Goal: Task Accomplishment & Management: Manage account settings

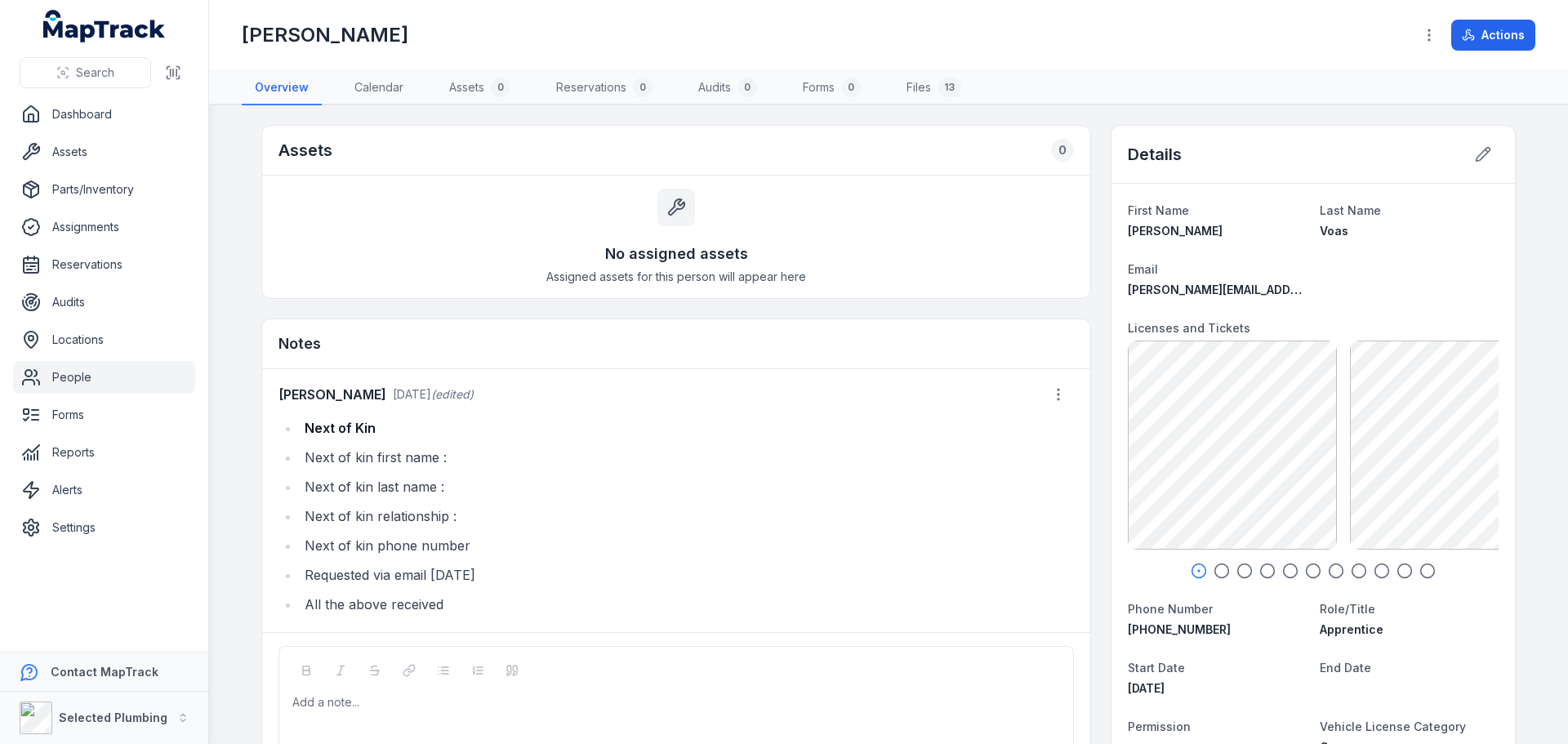
click at [67, 377] on link "People" at bounding box center [104, 377] width 182 height 33
click at [73, 379] on link "People" at bounding box center [104, 377] width 182 height 33
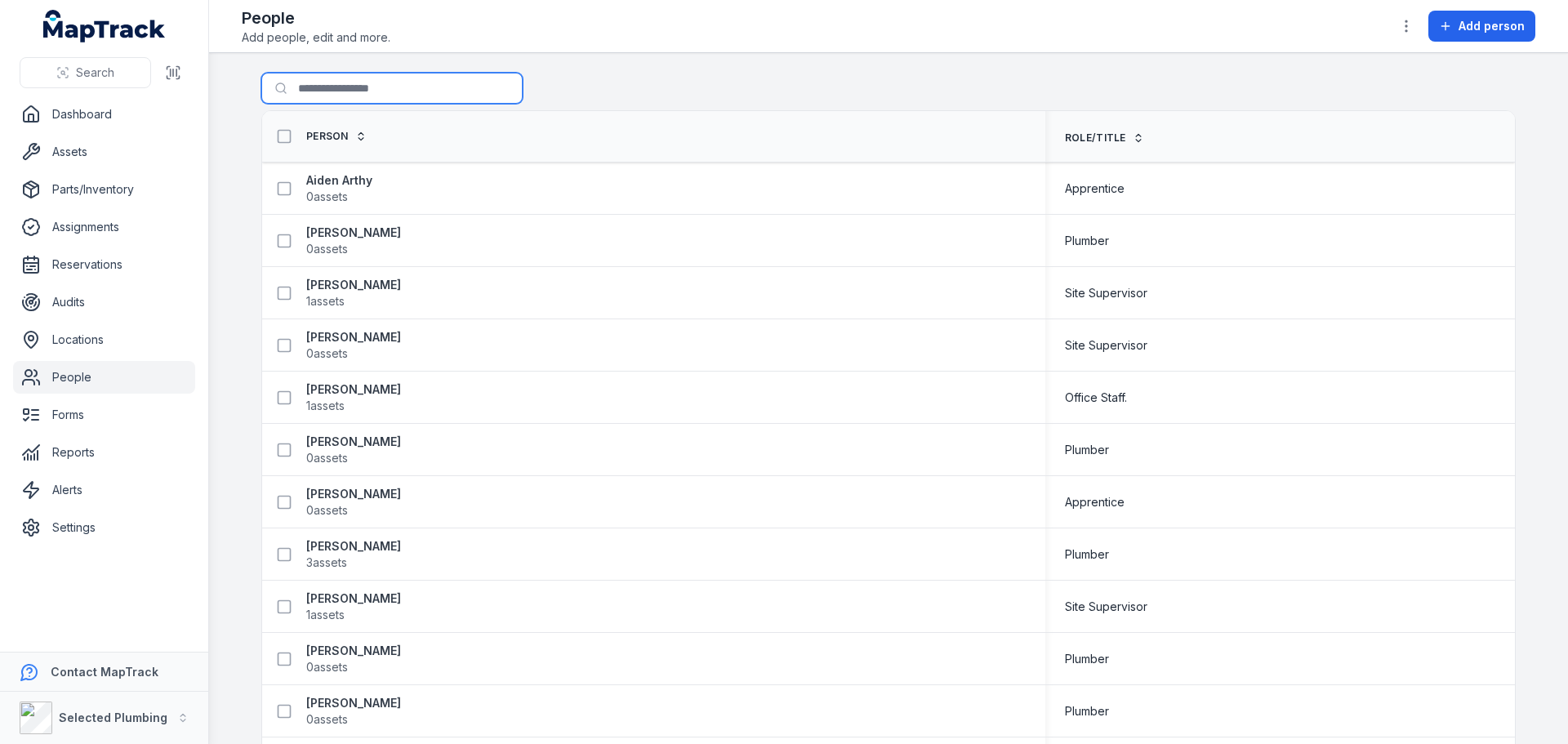
click at [363, 78] on input "Search for people" at bounding box center [392, 88] width 262 height 31
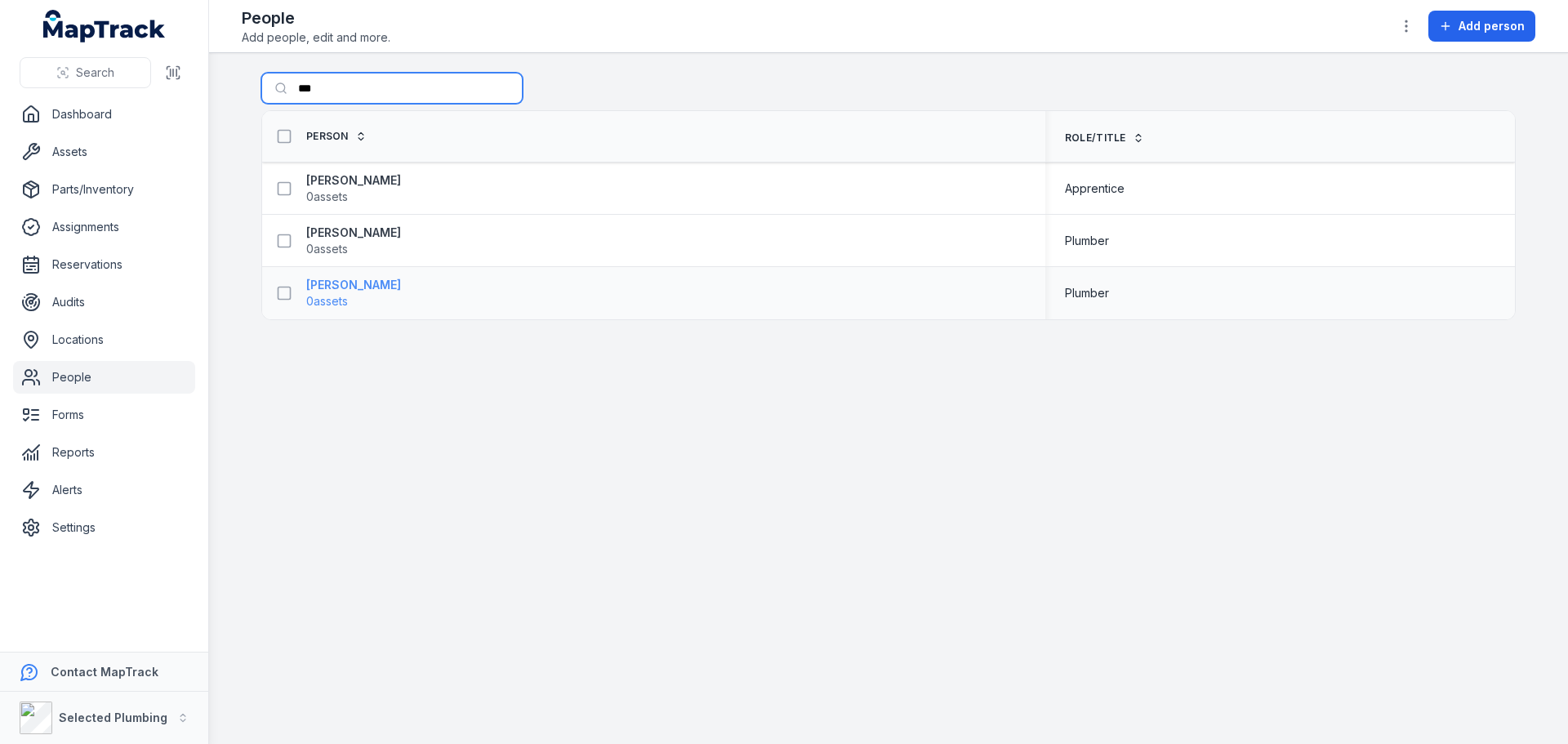
type input "***"
click at [339, 288] on strong "[PERSON_NAME]" at bounding box center [353, 285] width 95 height 16
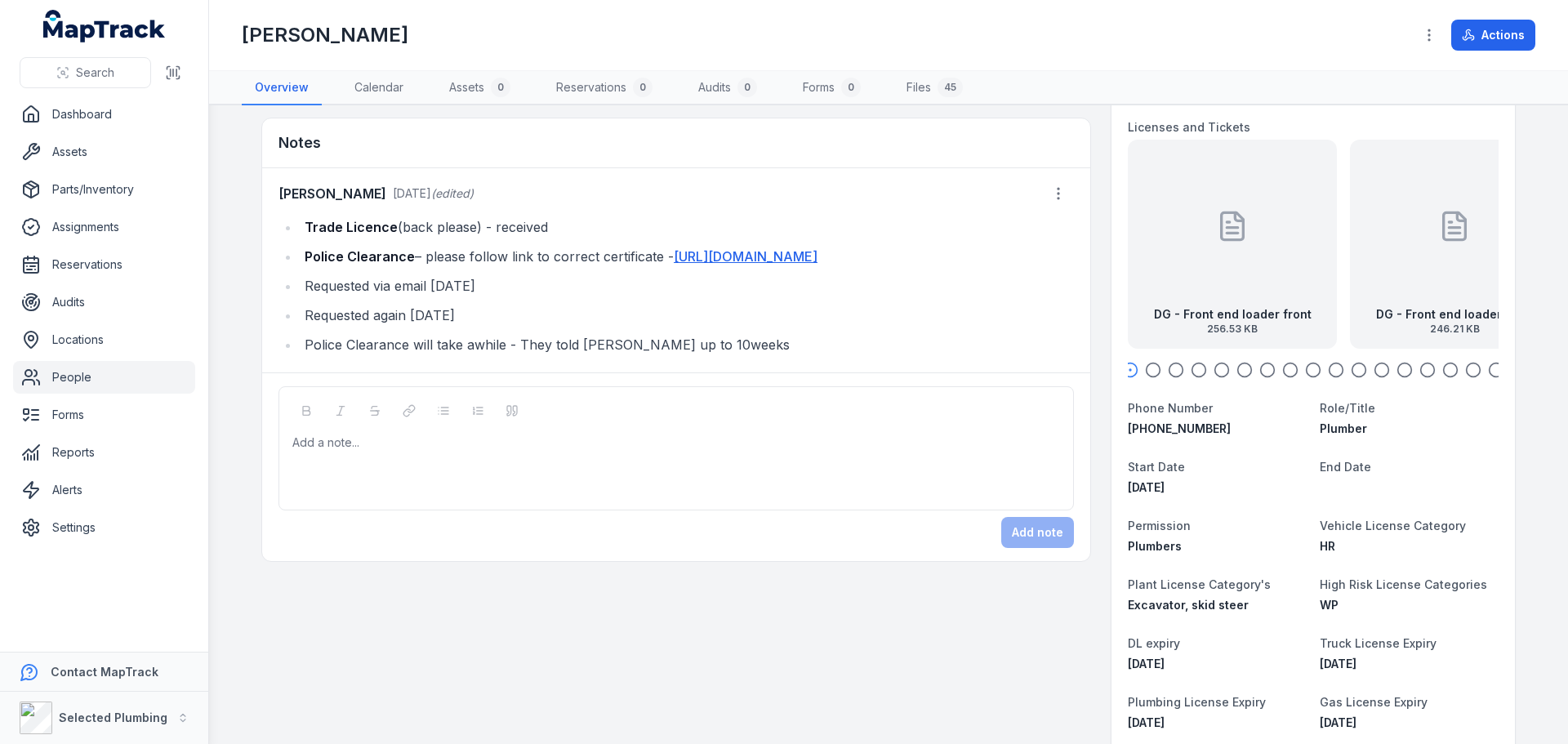
scroll to position [245, 0]
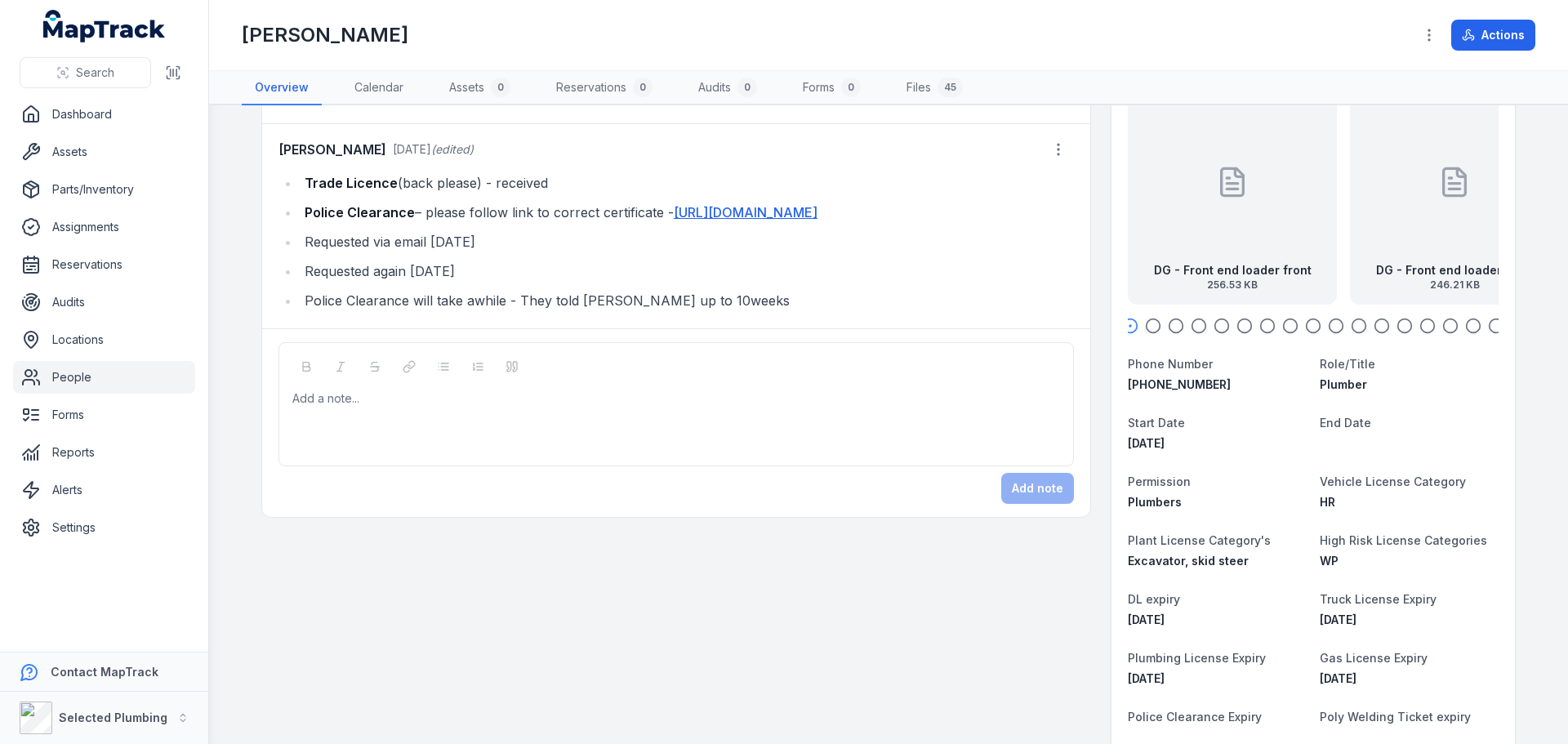
click at [484, 224] on li "Police Clearance – please follow link to correct certificate - [URL][DOMAIN_NAM…" at bounding box center [687, 212] width 774 height 23
click at [1043, 151] on button "button" at bounding box center [1058, 150] width 31 height 31
click at [949, 191] on div "Edit note" at bounding box center [970, 192] width 183 height 29
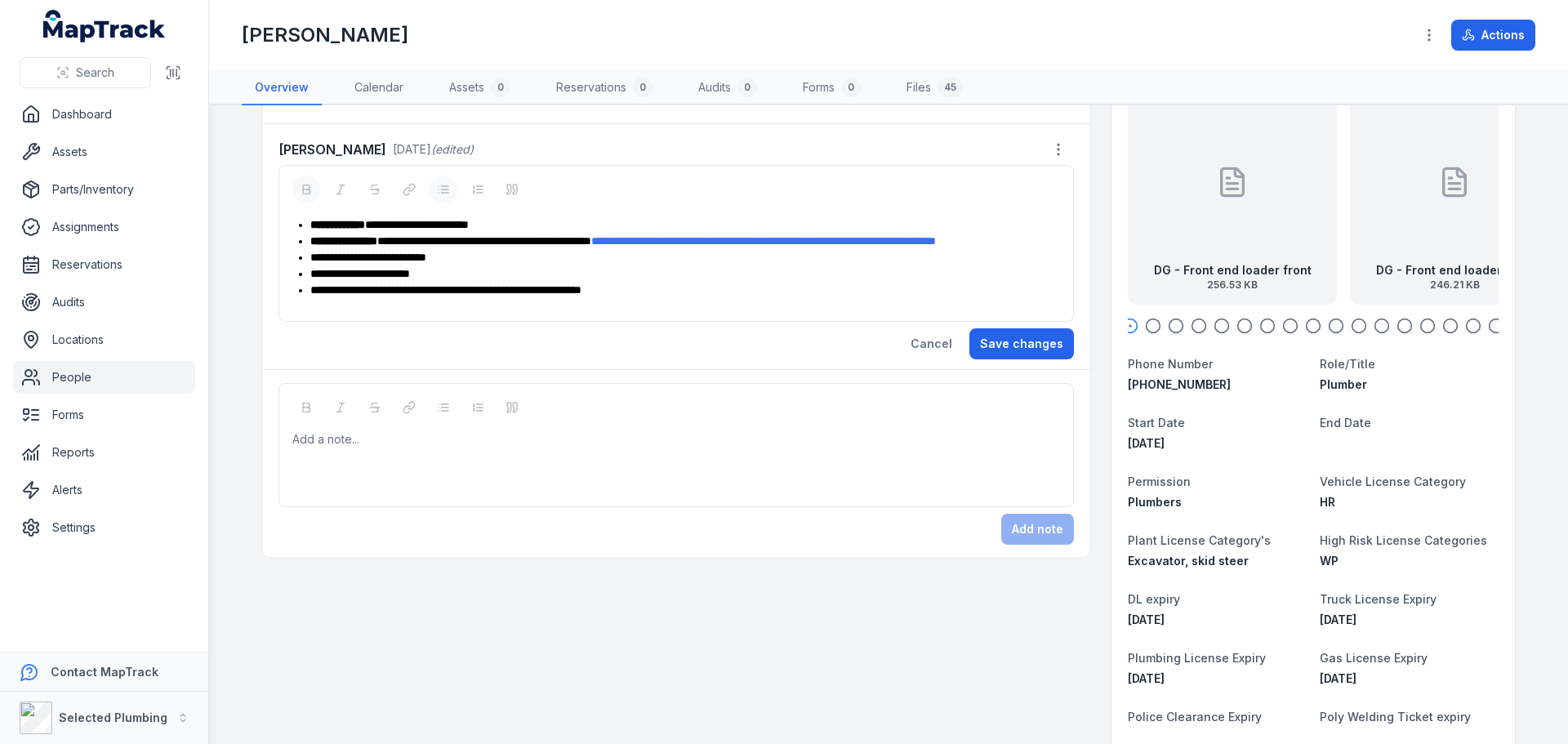
click at [812, 249] on div "**********" at bounding box center [686, 240] width 750 height 16
click at [1035, 359] on button "Save changes" at bounding box center [1022, 344] width 104 height 31
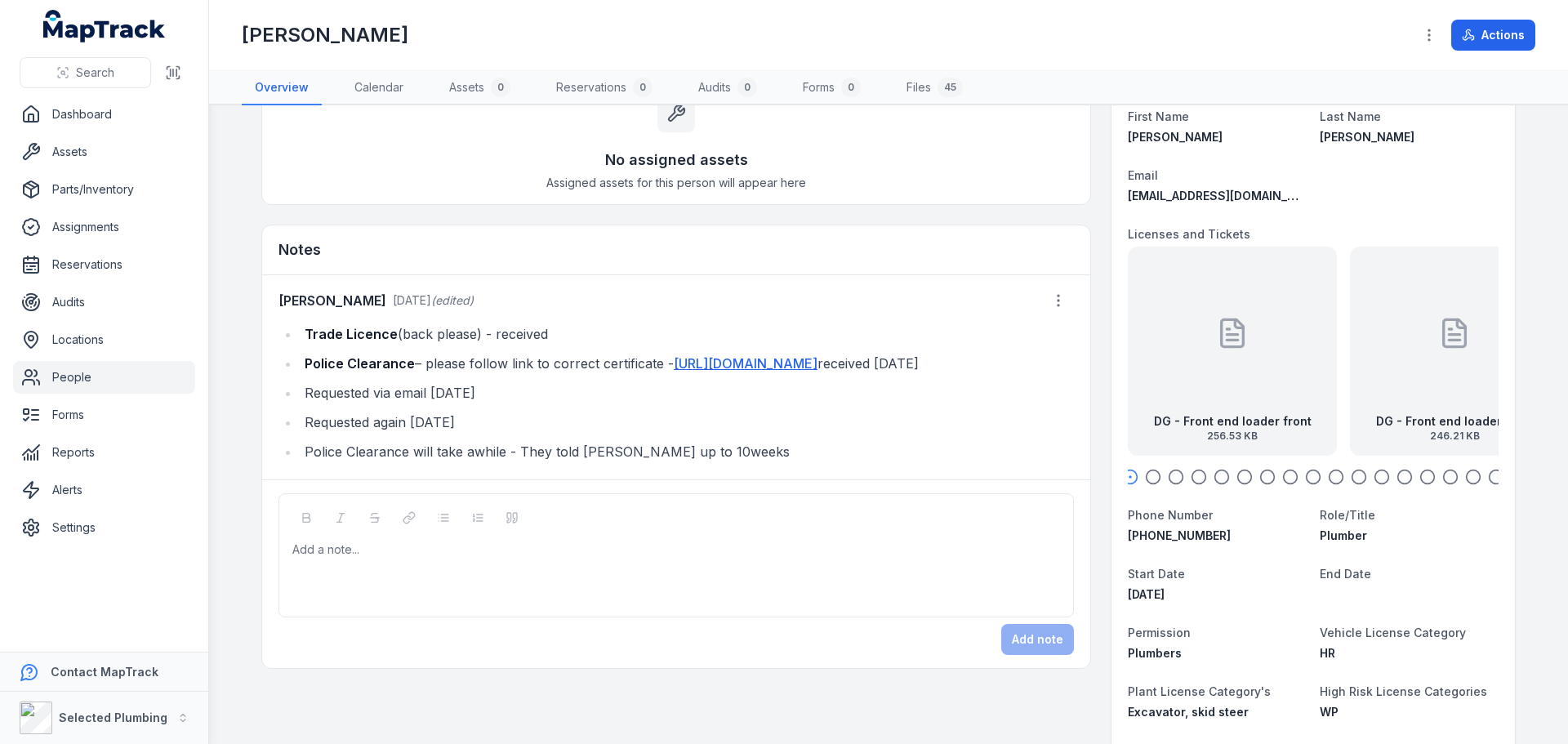
scroll to position [0, 0]
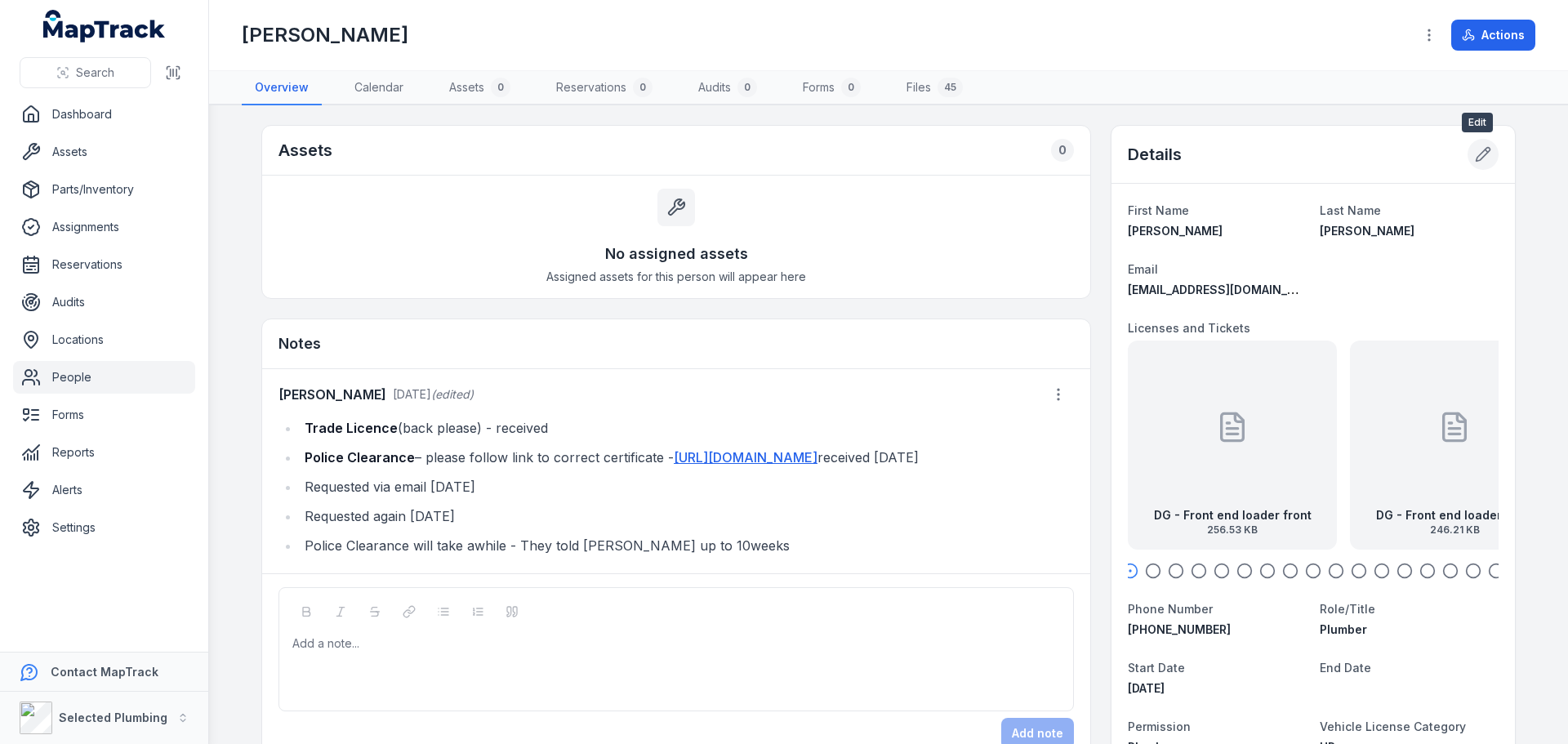
click at [1481, 163] on button at bounding box center [1483, 154] width 31 height 31
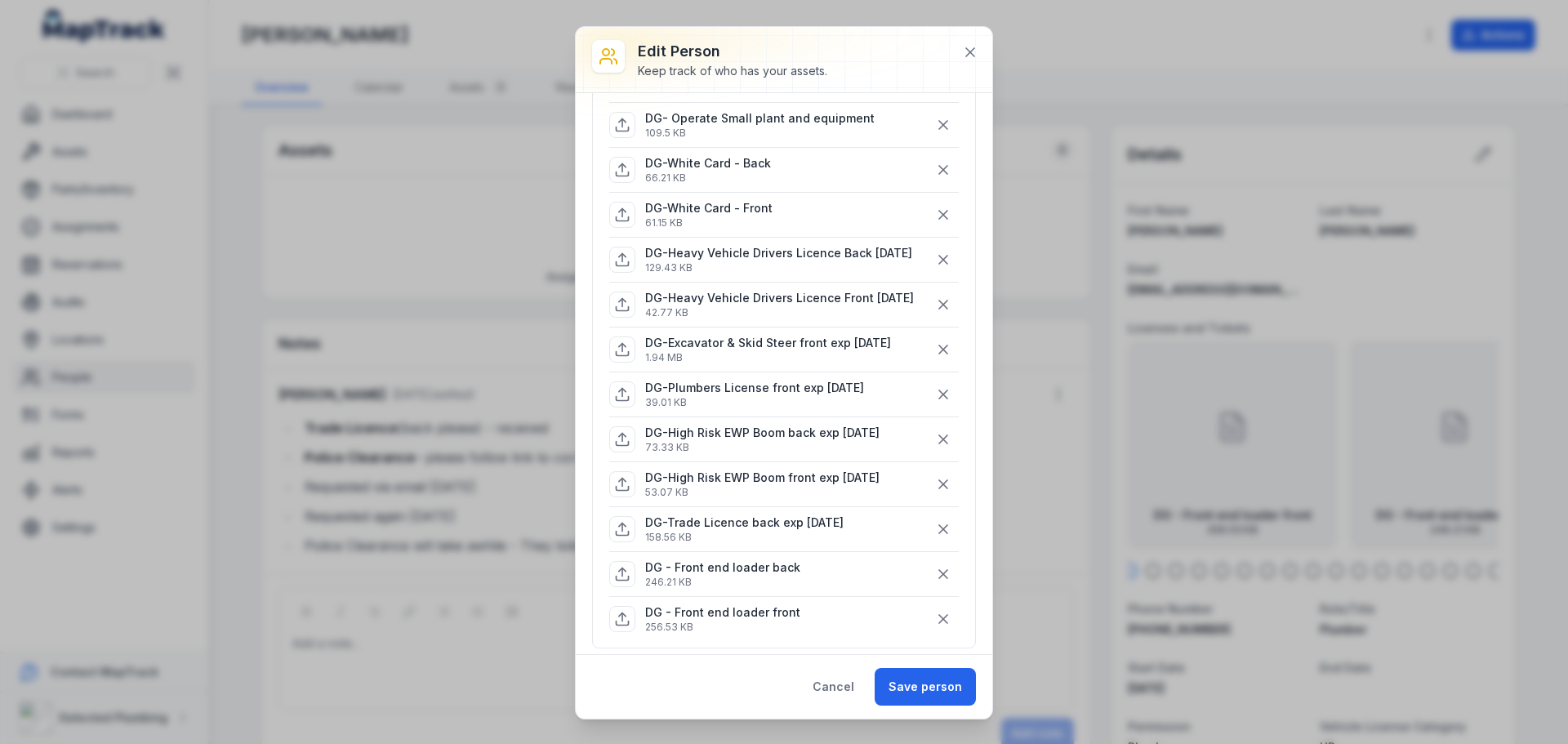
scroll to position [816, 0]
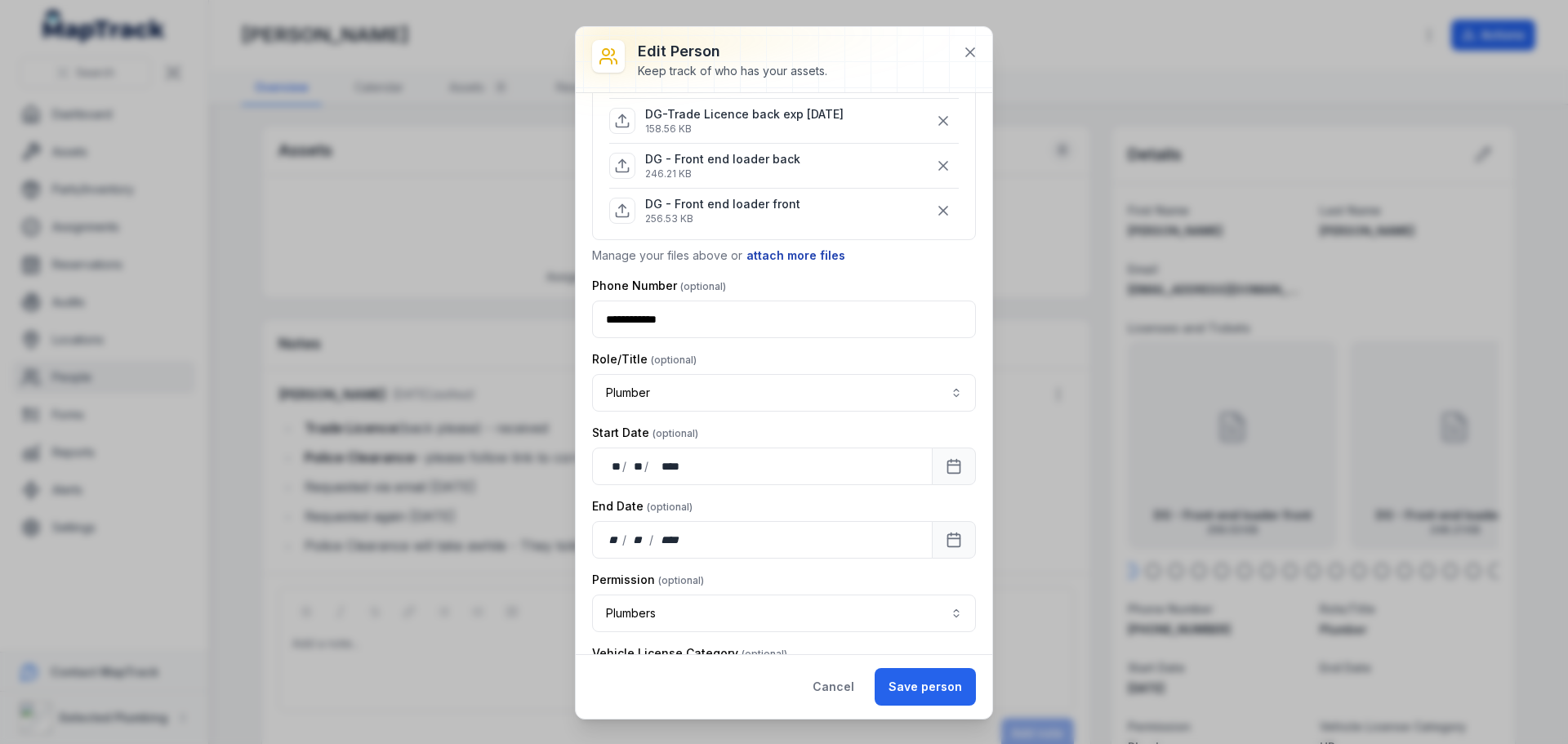
click at [807, 263] on button "attach more files" at bounding box center [796, 256] width 100 height 18
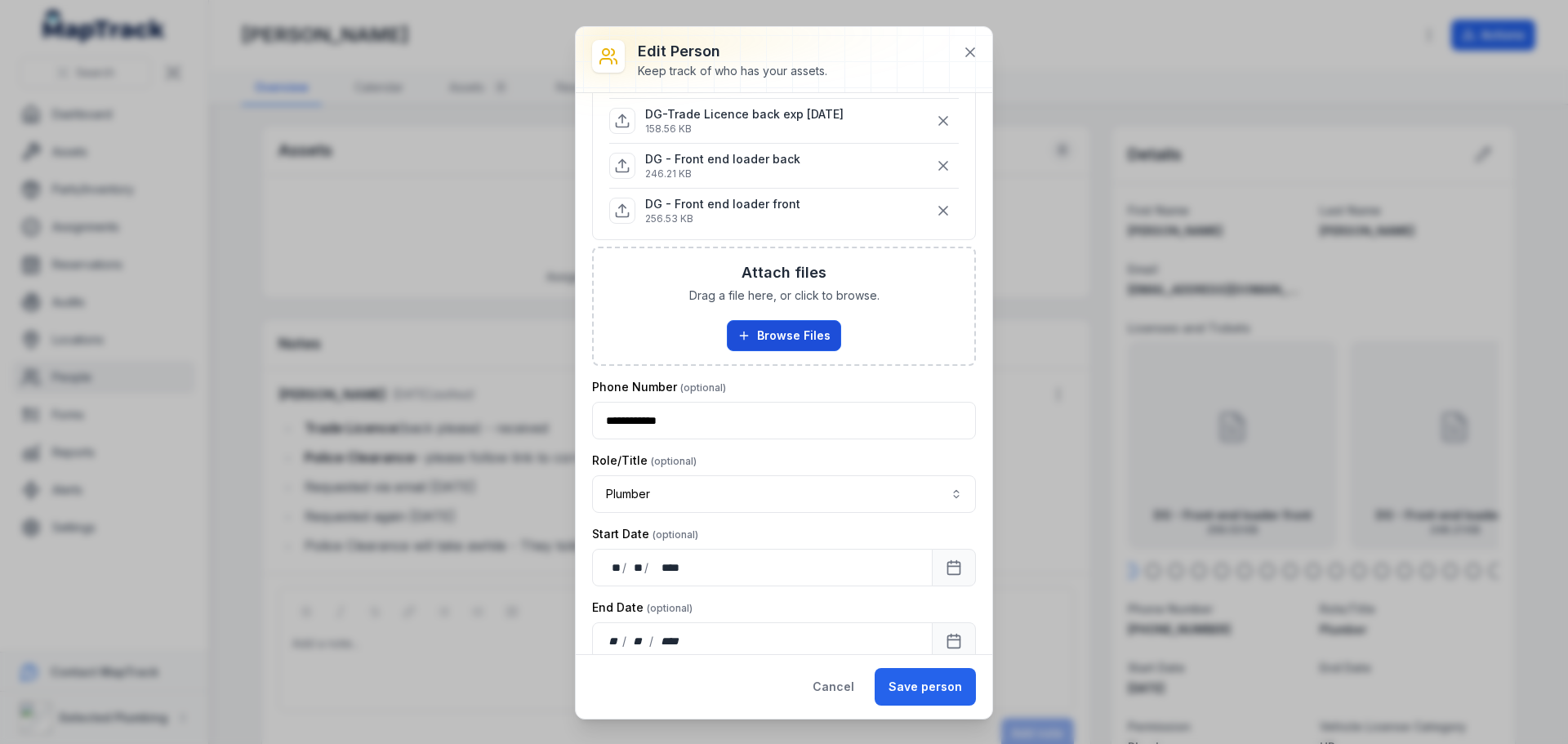
click at [794, 335] on button "Browse Files" at bounding box center [784, 336] width 114 height 31
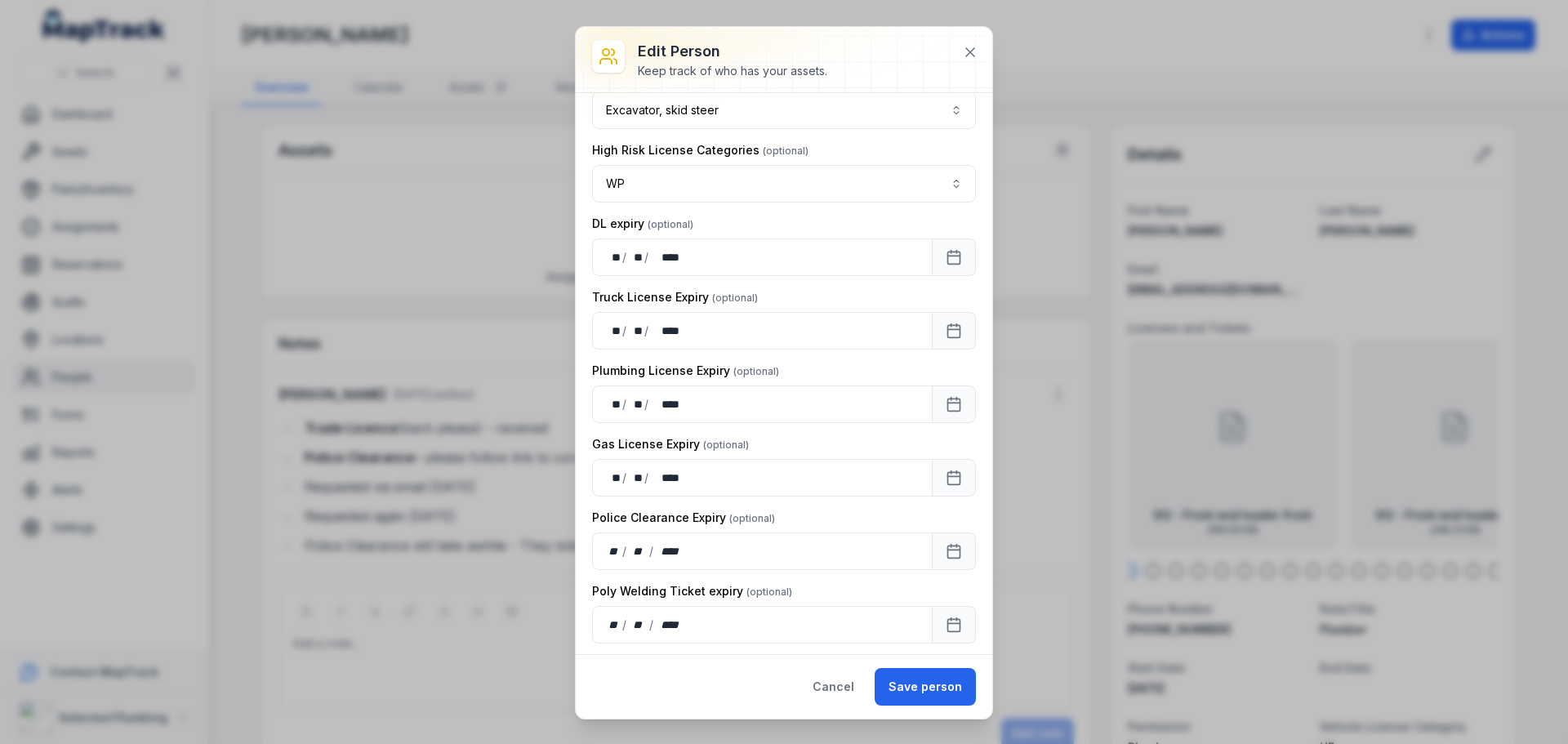
scroll to position [1715, 0]
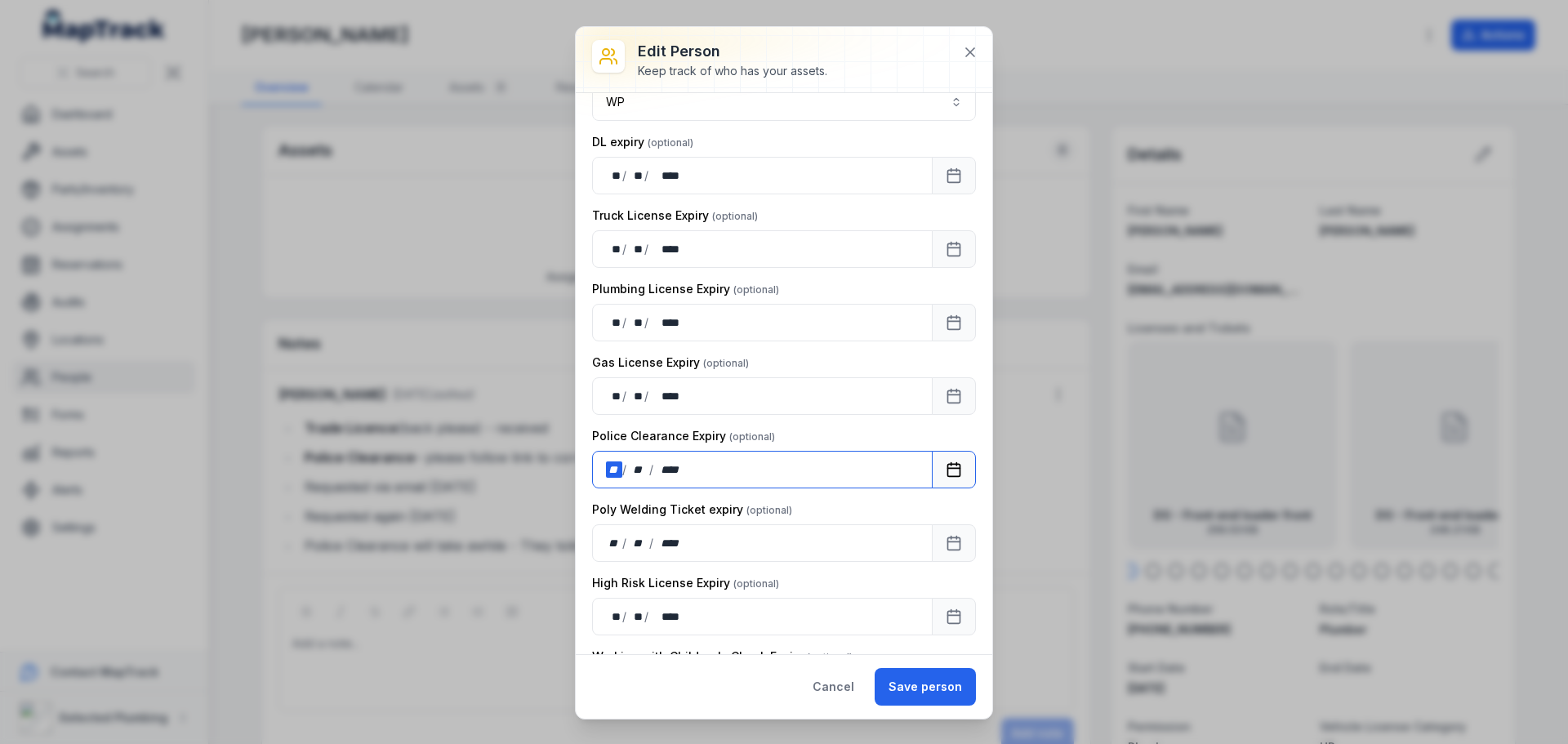
click at [610, 465] on div "**" at bounding box center [614, 469] width 16 height 16
click at [936, 689] on button "Save person" at bounding box center [925, 686] width 101 height 38
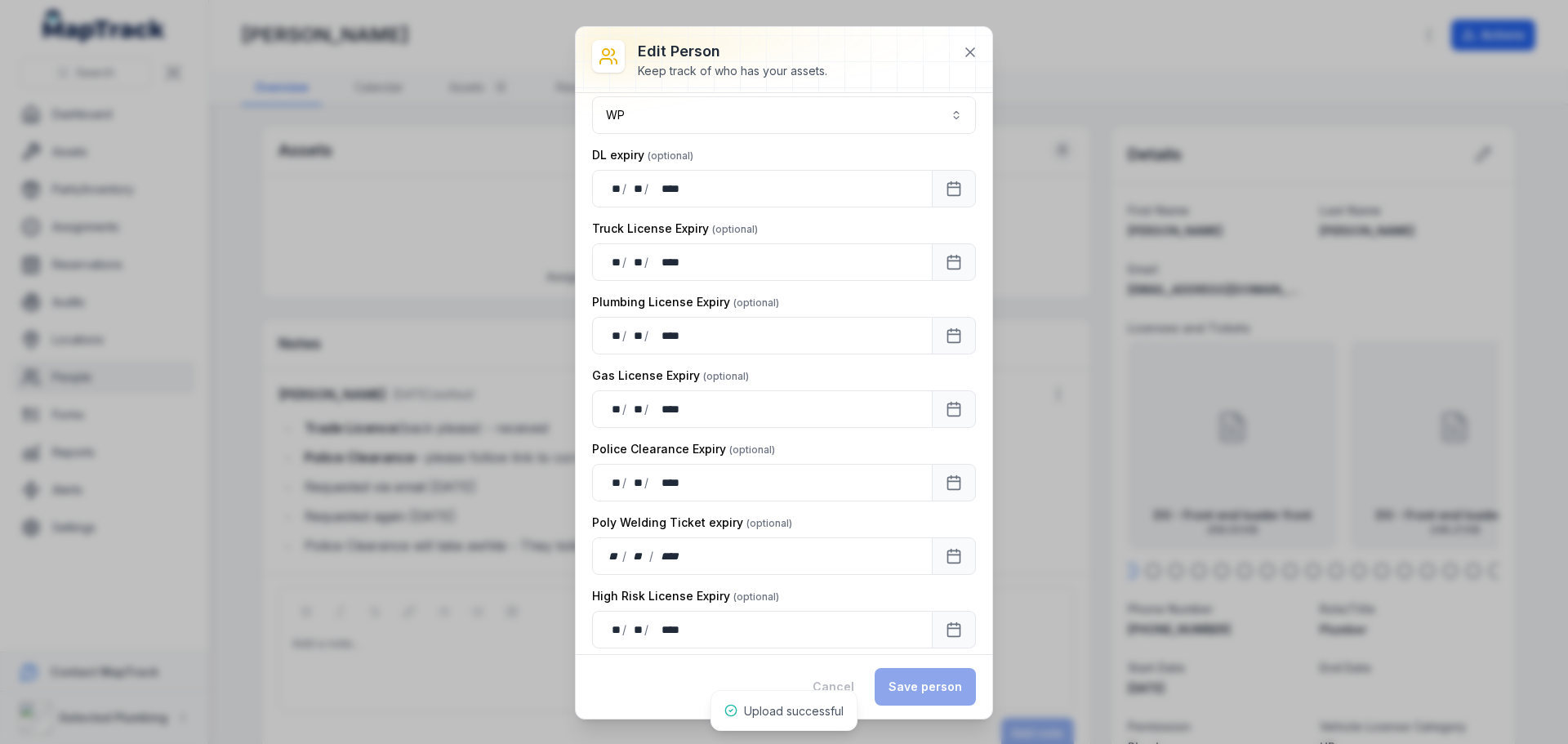
scroll to position [1727, 0]
